Goal: Task Accomplishment & Management: Complete application form

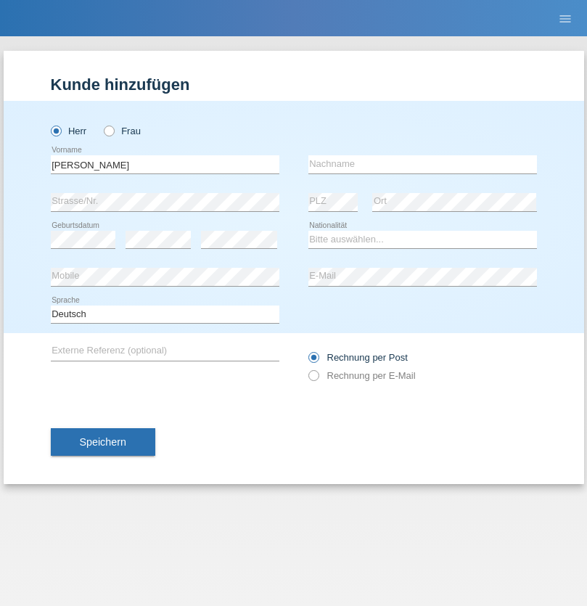
type input "[PERSON_NAME]"
click at [422, 164] on input "text" at bounding box center [423, 164] width 229 height 18
type input "Senn"
select select "CH"
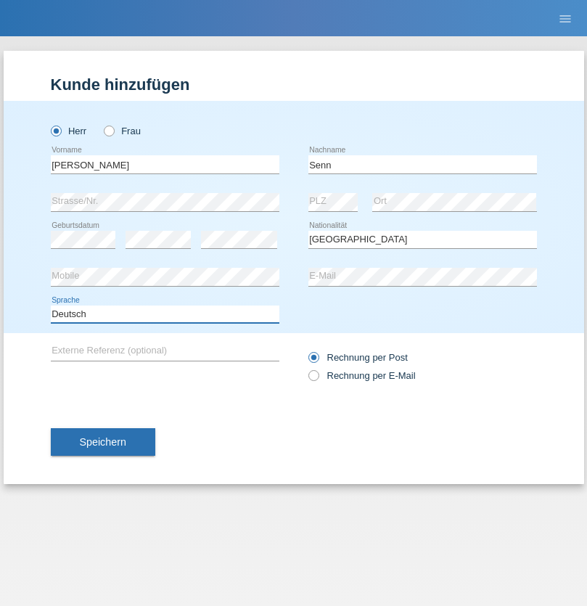
select select "en"
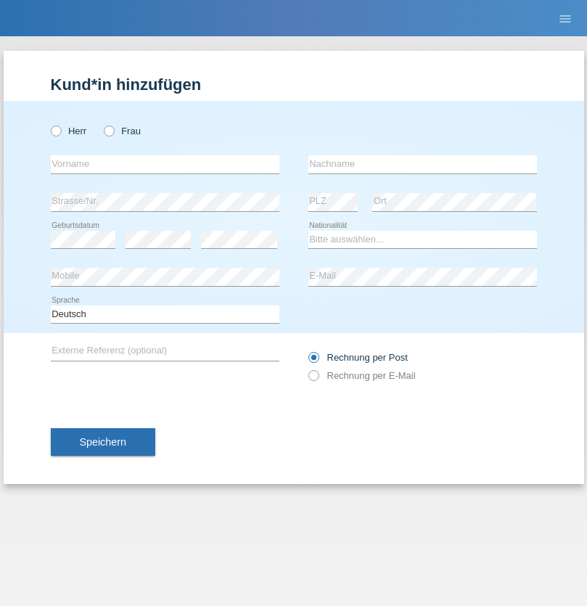
radio input "true"
click at [165, 164] on input "text" at bounding box center [165, 164] width 229 height 18
type input "Francesco"
click at [422, 164] on input "text" at bounding box center [423, 164] width 229 height 18
type input "Fortugno"
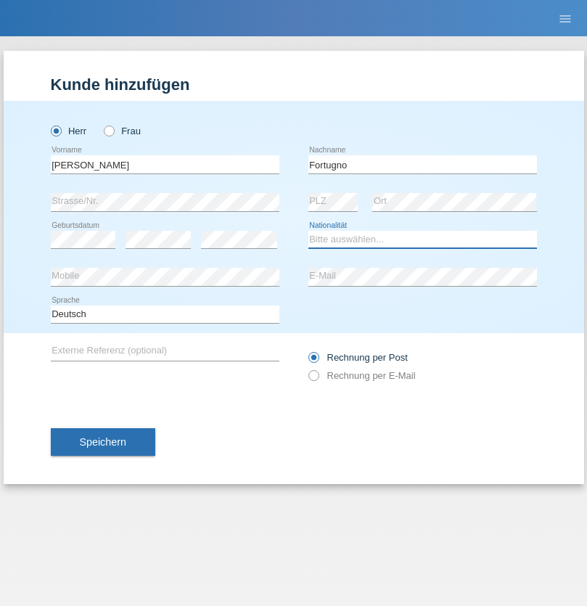
select select "IT"
select select "C"
select select "09"
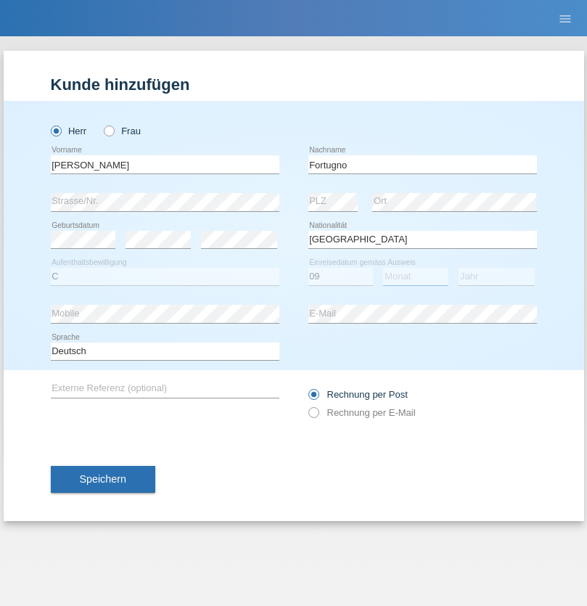
select select "08"
select select "2006"
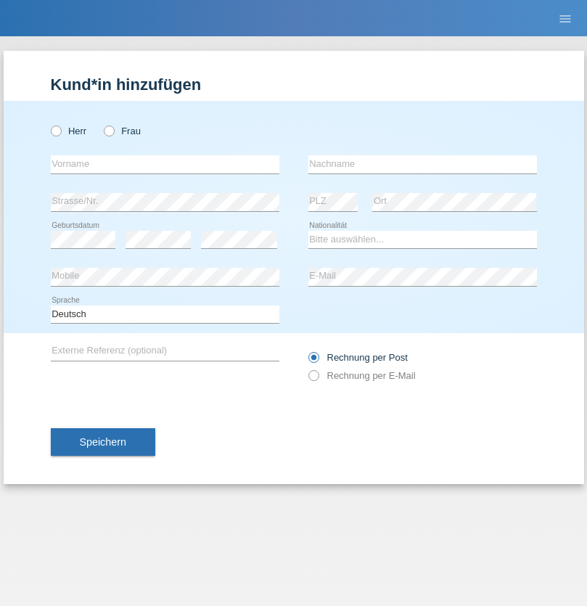
radio input "true"
click at [165, 164] on input "text" at bounding box center [165, 164] width 229 height 18
type input "firat"
click at [422, 164] on input "text" at bounding box center [423, 164] width 229 height 18
type input "kara"
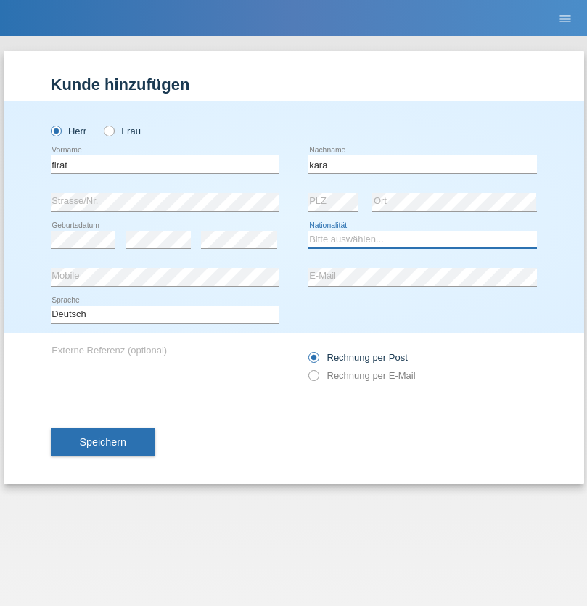
select select "CH"
radio input "true"
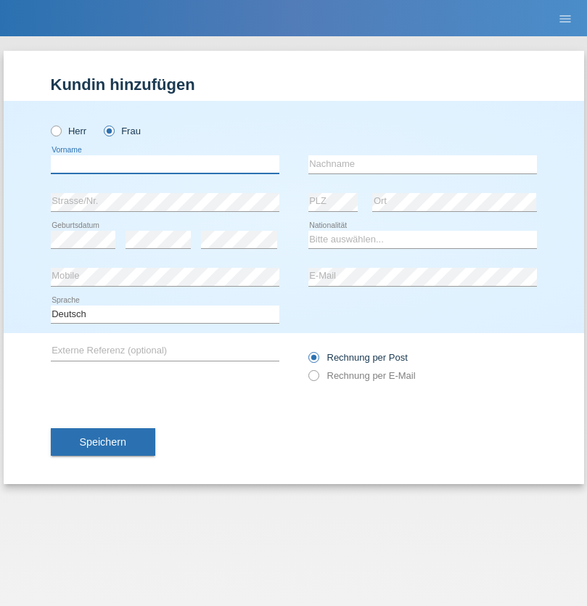
click at [165, 164] on input "text" at bounding box center [165, 164] width 229 height 18
type input "Farkash"
click at [422, 164] on input "text" at bounding box center [423, 164] width 229 height 18
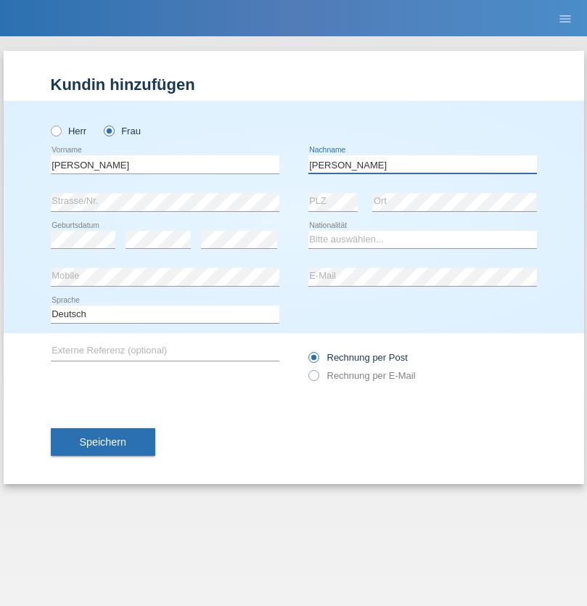
type input "Yolana"
select select "UA"
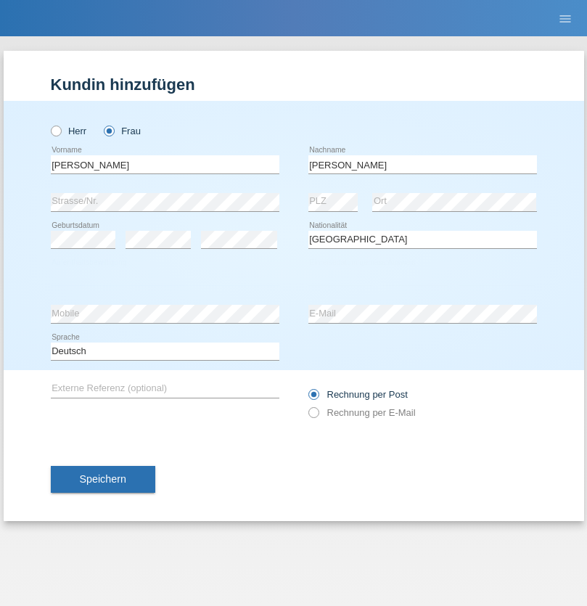
select select "C"
select select "23"
select select "10"
select select "2021"
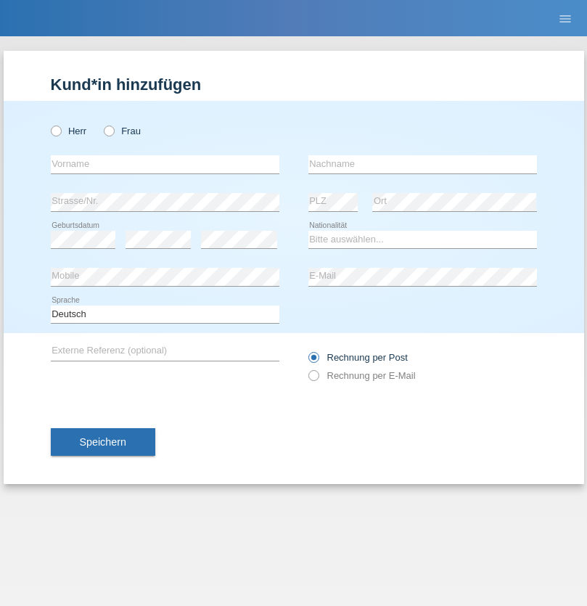
radio input "true"
click at [165, 164] on input "text" at bounding box center [165, 164] width 229 height 18
type input "Terezie"
click at [422, 164] on input "text" at bounding box center [423, 164] width 229 height 18
type input "Zachariášová"
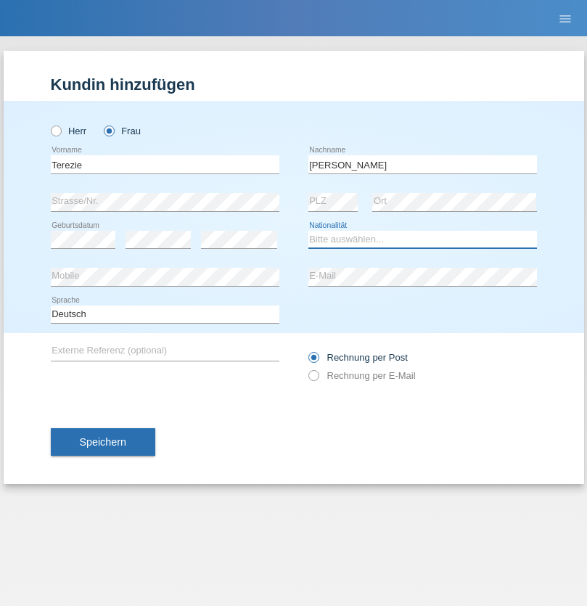
select select "CH"
radio input "true"
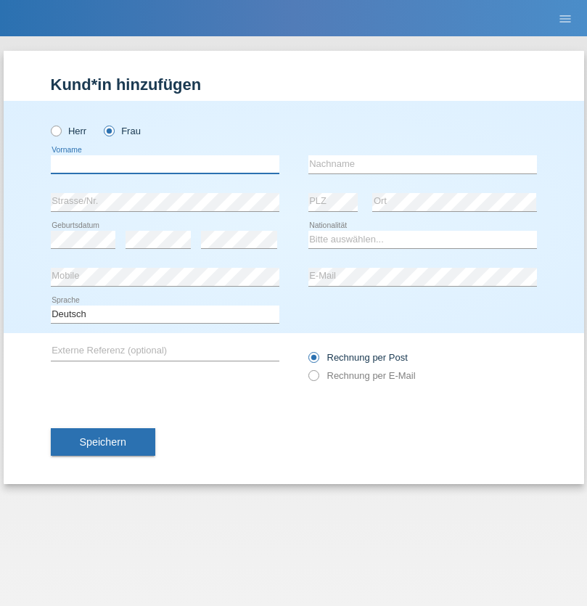
click at [165, 164] on input "text" at bounding box center [165, 164] width 229 height 18
type input "Nuria"
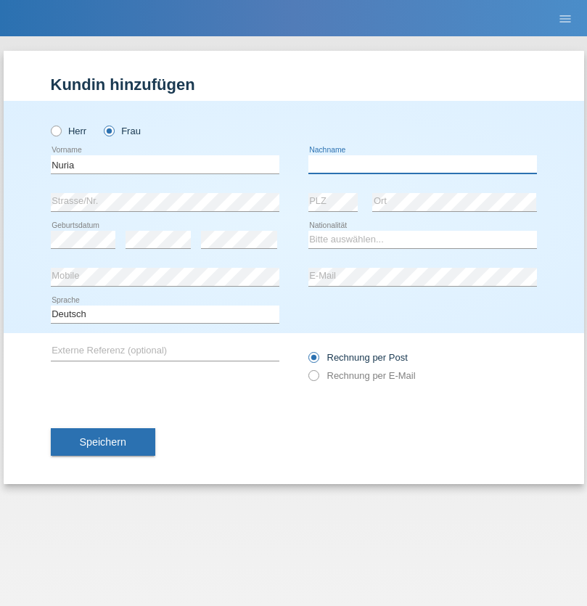
click at [422, 164] on input "text" at bounding box center [423, 164] width 229 height 18
type input "D'Antino"
select select "CH"
